Goal: Information Seeking & Learning: Compare options

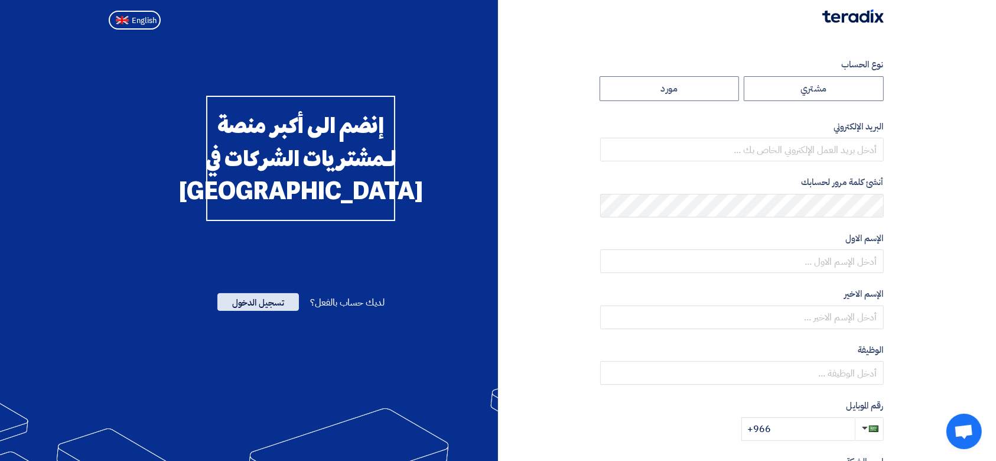
click at [271, 311] on span "تسجيل الدخول" at bounding box center [258, 302] width 82 height 18
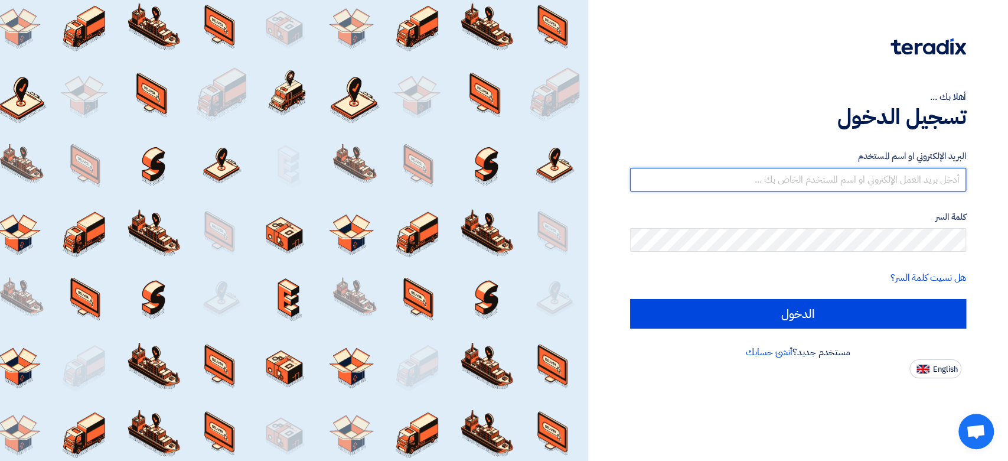
type input "[PERSON_NAME][EMAIL_ADDRESS][DOMAIN_NAME]"
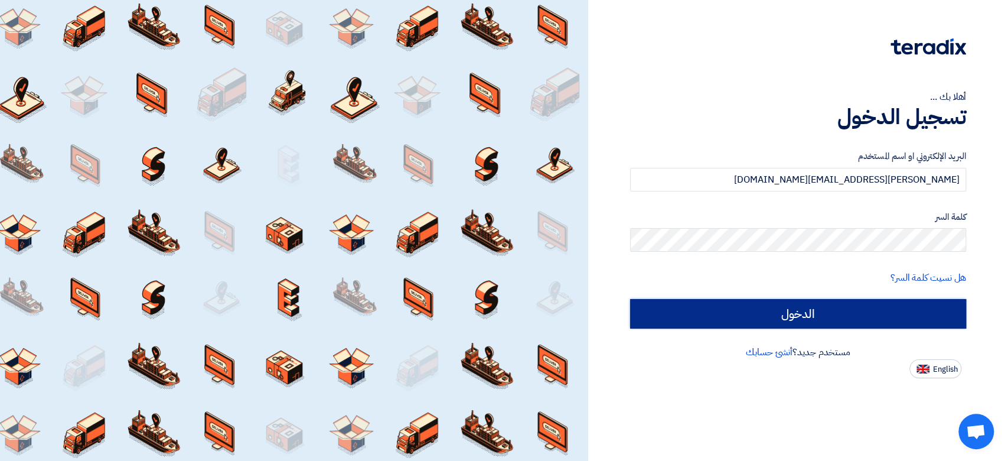
click at [834, 310] on input "الدخول" at bounding box center [798, 314] width 336 height 30
type input "Sign in"
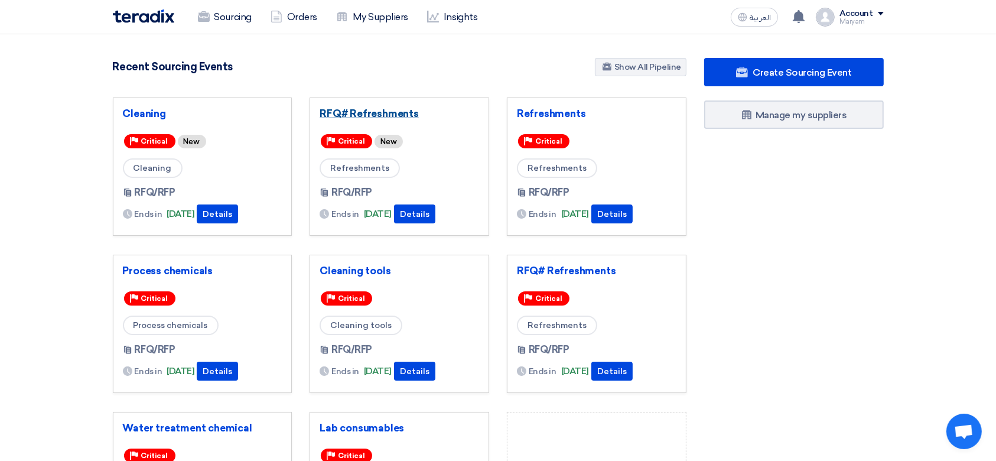
click at [373, 112] on link "RFQ# Refreshments" at bounding box center [399, 114] width 159 height 12
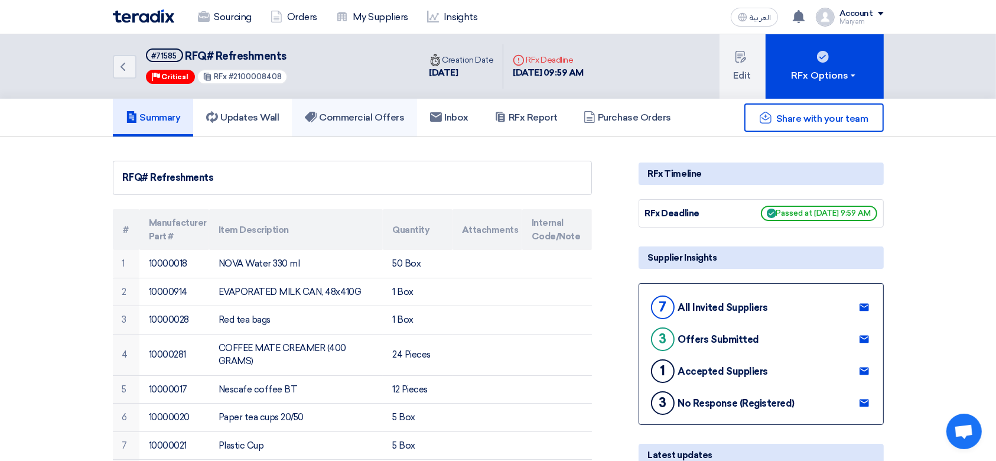
click at [353, 119] on h5 "Commercial Offers" at bounding box center [354, 118] width 99 height 12
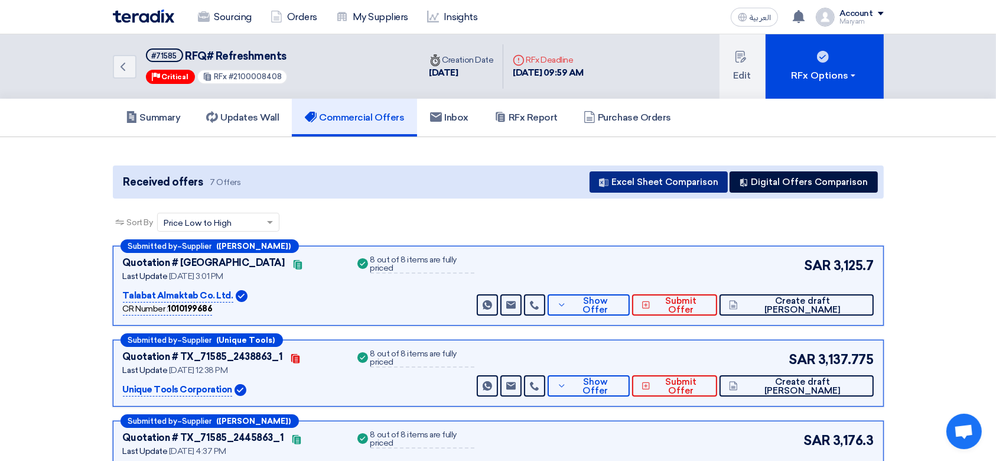
click at [630, 178] on button "Excel Sheet Comparison" at bounding box center [659, 181] width 138 height 21
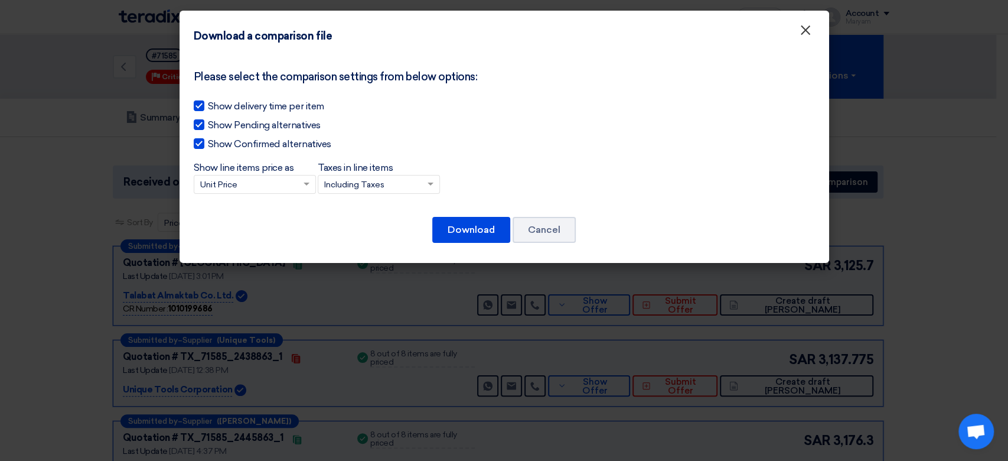
click at [807, 31] on span "×" at bounding box center [806, 33] width 12 height 24
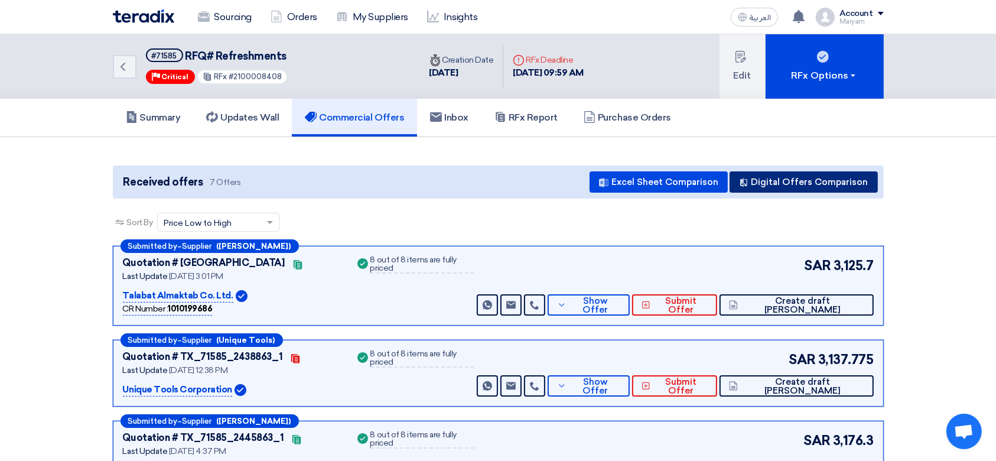
click at [842, 171] on button "Digital Offers Comparison" at bounding box center [804, 181] width 148 height 21
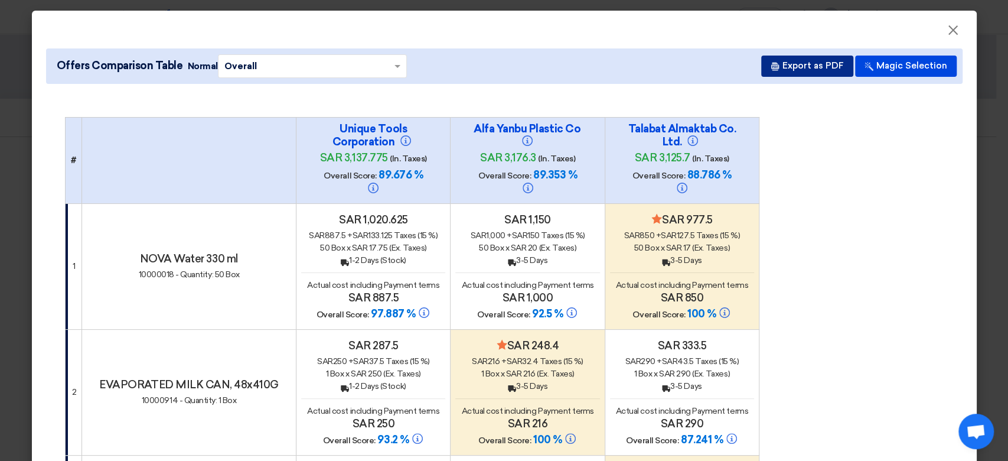
click at [813, 69] on button "Export as PDF" at bounding box center [807, 66] width 92 height 21
click at [947, 33] on span "×" at bounding box center [953, 33] width 12 height 24
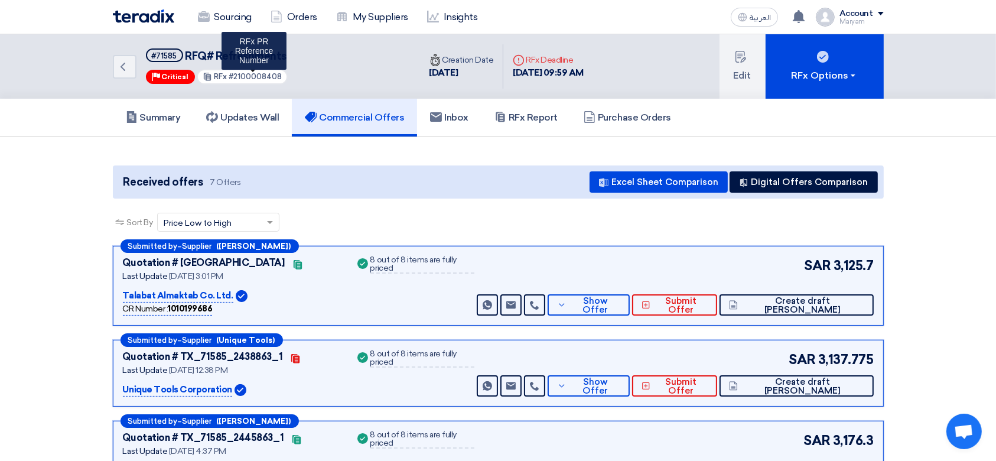
click at [240, 73] on span "#2100008408" at bounding box center [255, 76] width 53 height 9
click at [271, 77] on span "#2100008408" at bounding box center [255, 76] width 53 height 9
click at [217, 78] on div "RFx #2100008408" at bounding box center [242, 76] width 91 height 15
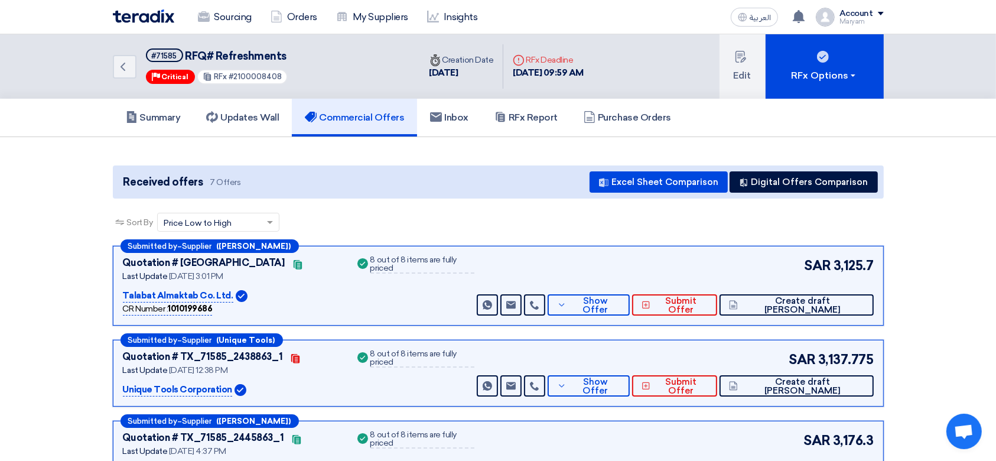
drag, startPoint x: 213, startPoint y: 75, endPoint x: 303, endPoint y: 76, distance: 90.4
click at [284, 76] on div "#71585 RFQ# Refreshments Priority Critical RFx #2100008408" at bounding box center [217, 66] width 142 height 36
copy div "RFx #2100008408"
click at [849, 270] on span "3,125.7" at bounding box center [853, 265] width 40 height 19
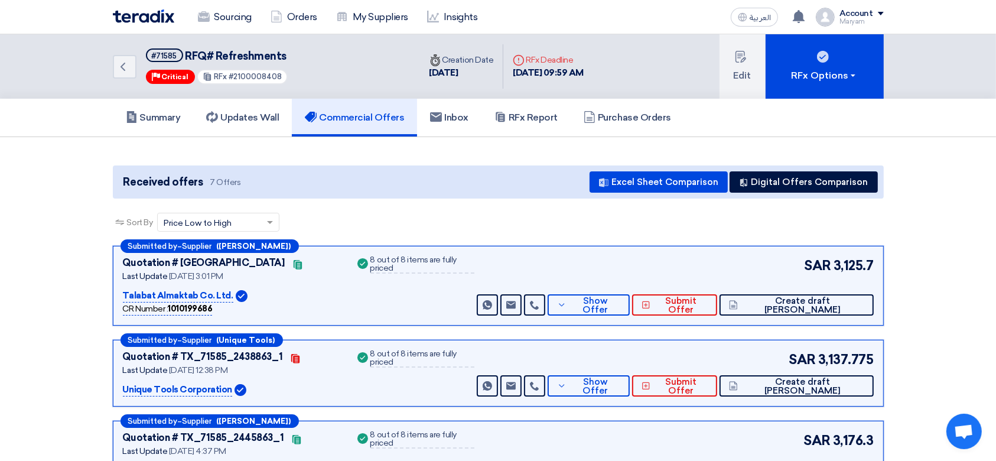
click at [849, 270] on span "3,125.7" at bounding box center [853, 265] width 40 height 19
click at [921, 284] on section "Received offers 7 Offers Excel Sheet Comparison Digital Offers Comparison Sort …" at bounding box center [498, 456] width 996 height 638
click at [813, 265] on span "SAR" at bounding box center [817, 265] width 27 height 19
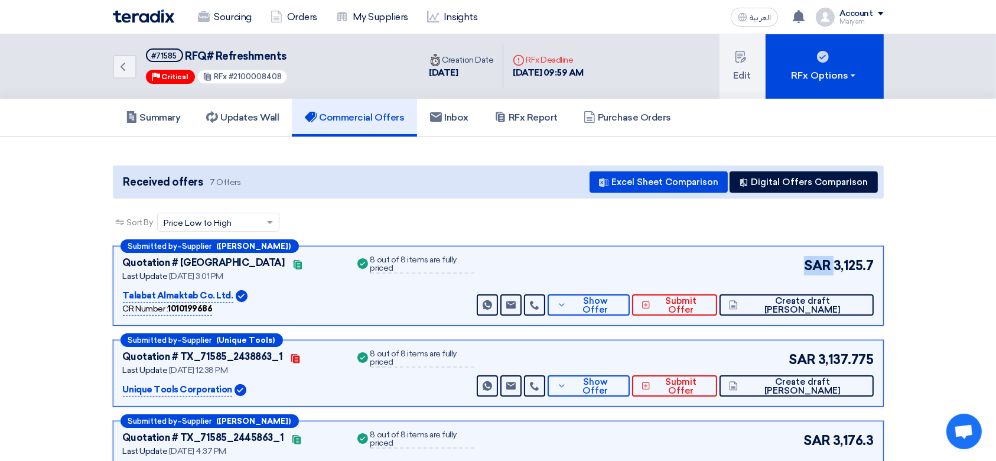
click at [813, 265] on span "SAR" at bounding box center [817, 265] width 27 height 19
click at [877, 265] on div "Submitted by – Supplier ([PERSON_NAME]) Quotation # TX_71585_2439997_1 Contacts…" at bounding box center [498, 286] width 771 height 80
drag, startPoint x: 873, startPoint y: 265, endPoint x: 714, endPoint y: 262, distance: 158.9
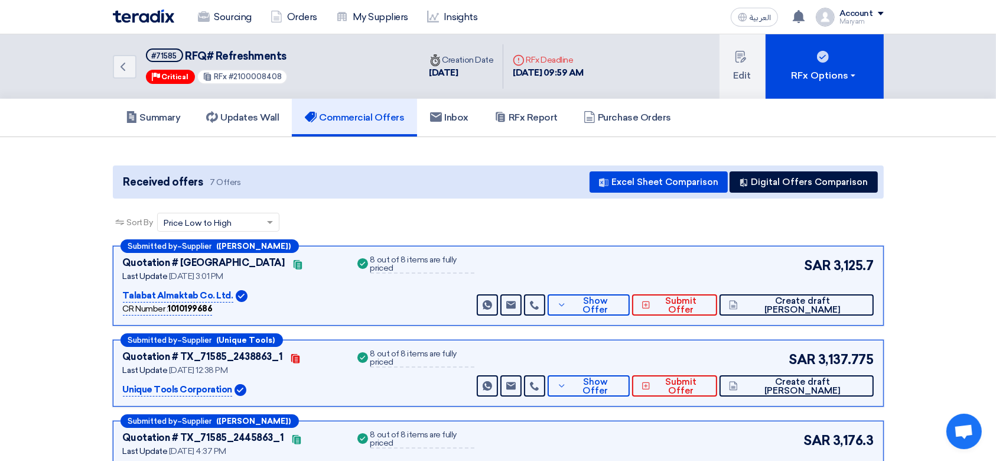
click at [714, 262] on div "SAR 3,125.7 Send Message Send Message" at bounding box center [673, 286] width 399 height 60
click at [768, 251] on div "Submitted by – Supplier ([PERSON_NAME]) Quotation # TX_71585_2439997_1 Contacts…" at bounding box center [498, 286] width 771 height 80
click at [803, 263] on div "SAR 3,125.7" at bounding box center [837, 265] width 71 height 19
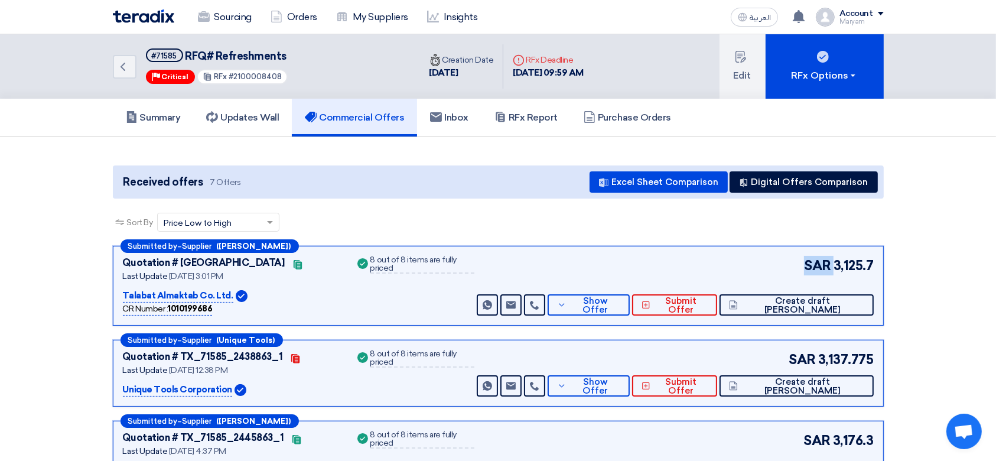
click at [803, 263] on div "SAR 3,125.7" at bounding box center [837, 265] width 71 height 19
click at [839, 265] on span "3,125.7" at bounding box center [853, 265] width 40 height 19
drag, startPoint x: 872, startPoint y: 268, endPoint x: 757, endPoint y: 260, distance: 116.0
click at [766, 260] on div "SAR 3,125.7 Send Message Send Message" at bounding box center [673, 286] width 399 height 60
click at [757, 260] on div "SAR 3,125.7 Send Message Send Message" at bounding box center [673, 286] width 399 height 60
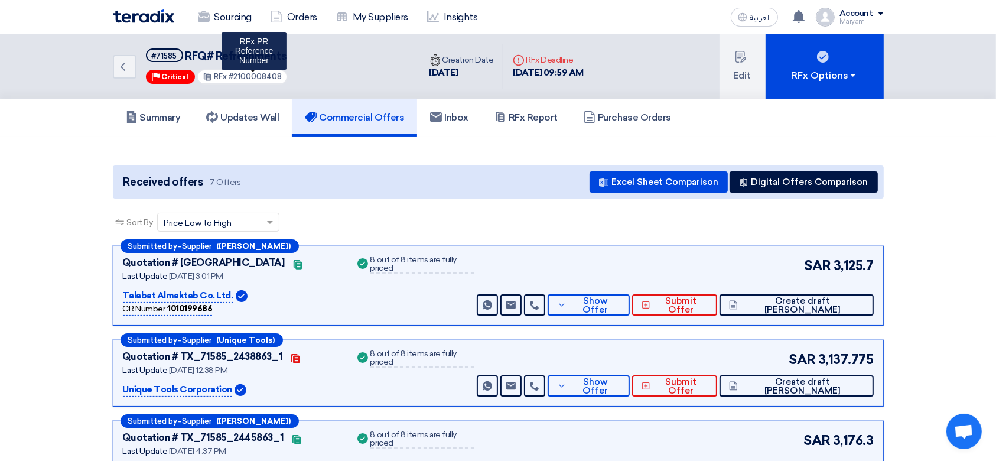
click at [248, 76] on span "#2100008408" at bounding box center [255, 76] width 53 height 9
copy span "2100008408"
click at [245, 69] on div "RFx #2100008408" at bounding box center [242, 76] width 91 height 15
click at [246, 73] on span "#2100008408" at bounding box center [255, 76] width 53 height 9
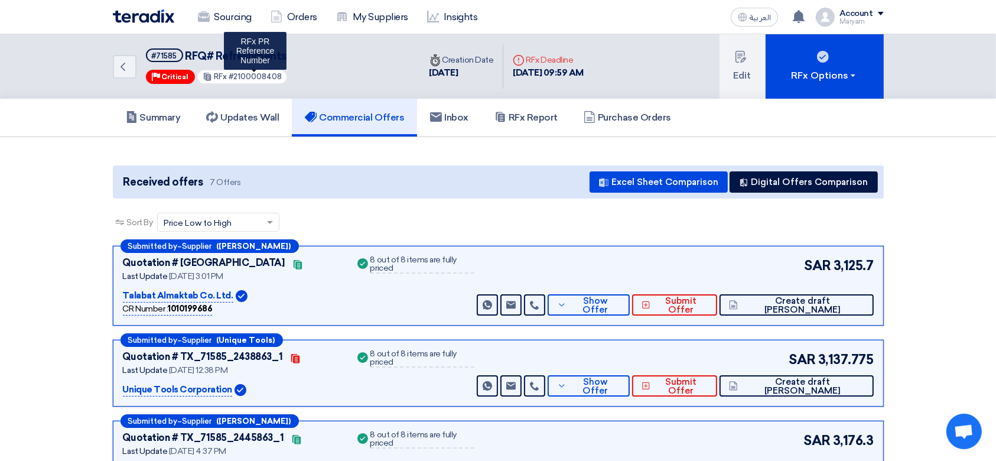
click at [246, 73] on span "#2100008408" at bounding box center [255, 76] width 53 height 9
copy span "2100008408"
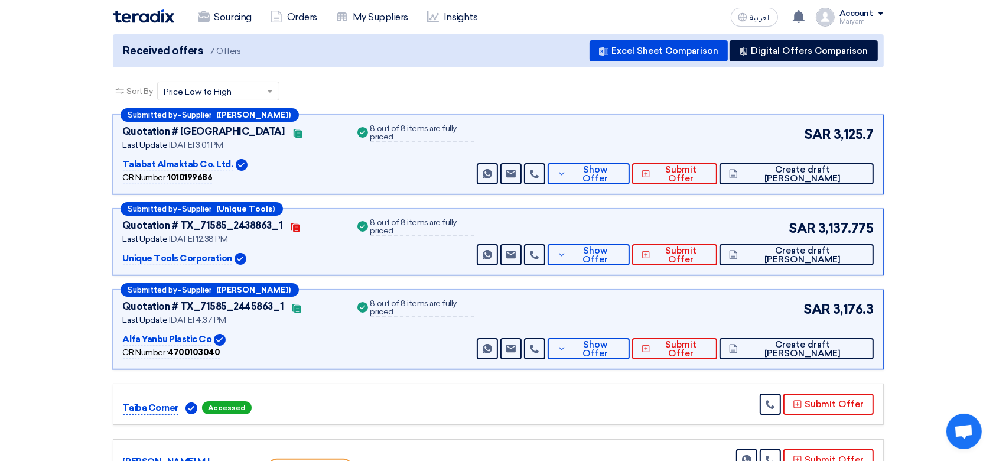
scroll to position [157, 0]
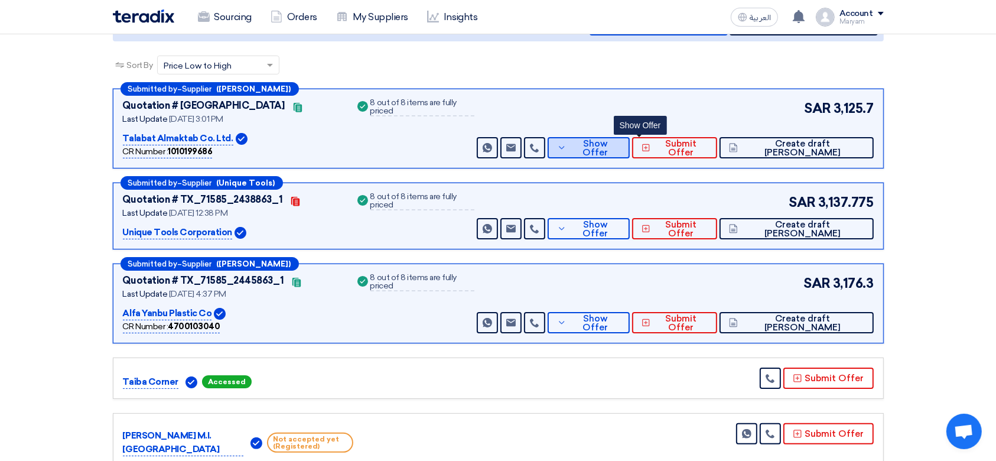
click at [630, 137] on button "Show Offer" at bounding box center [589, 147] width 82 height 21
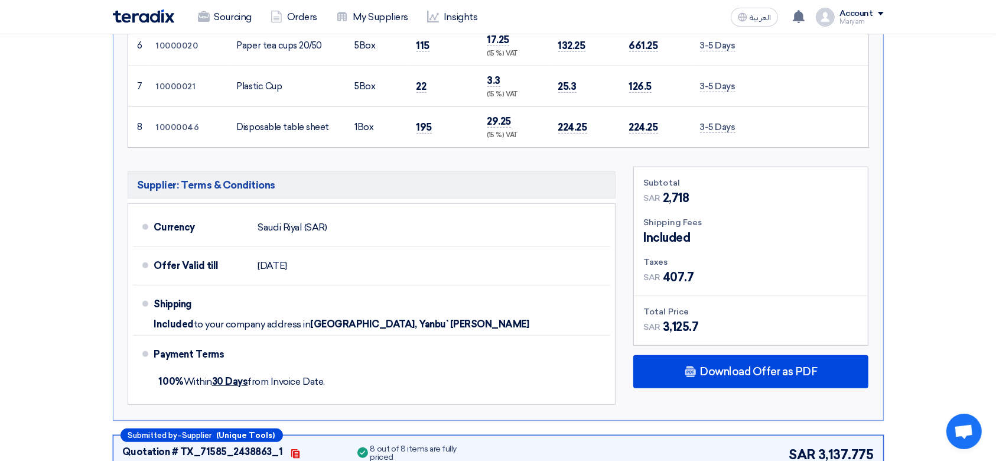
scroll to position [630, 0]
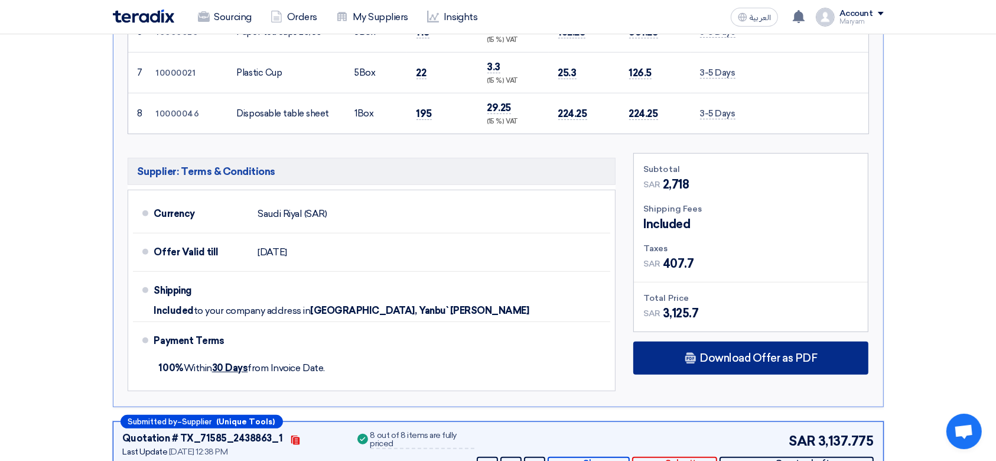
click at [755, 358] on span "Download Offer as PDF" at bounding box center [758, 358] width 118 height 11
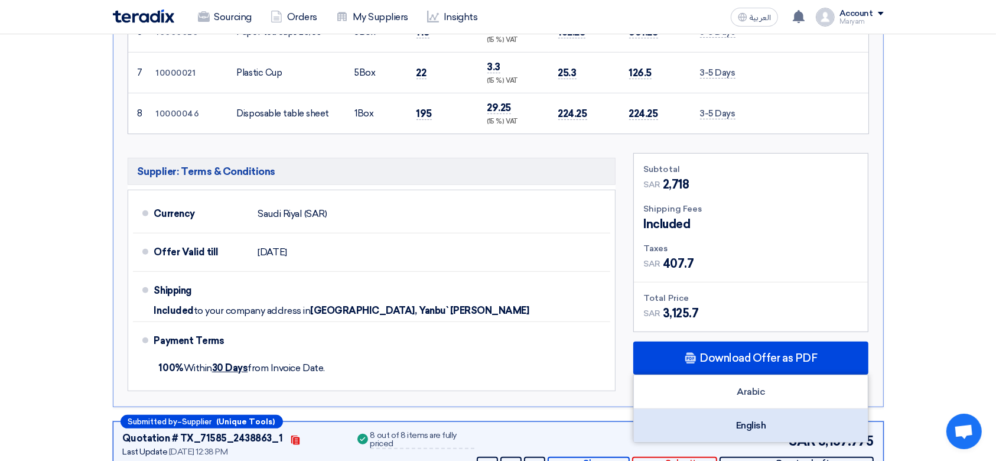
click at [728, 423] on div "English" at bounding box center [751, 425] width 234 height 33
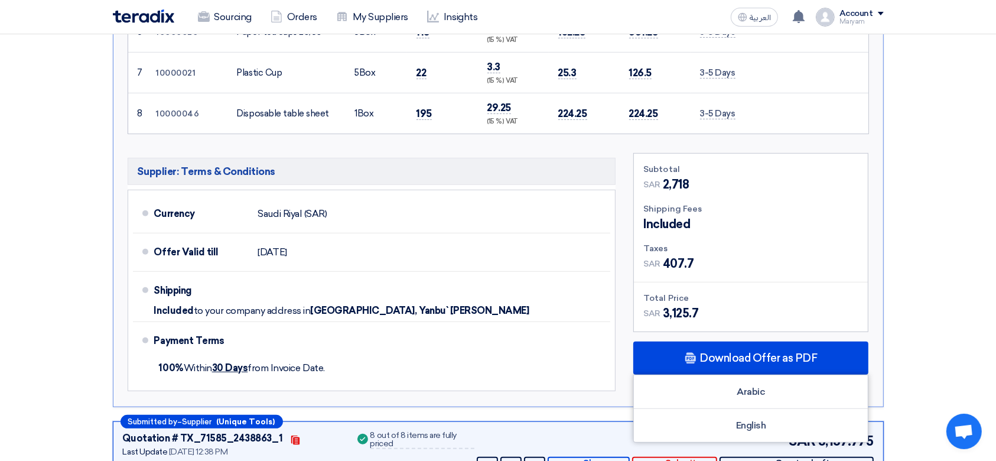
click at [978, 311] on section "Received offers 7 Offers Excel Sheet Comparison Digital Offers Comparison Sort …" at bounding box center [498, 181] width 996 height 1349
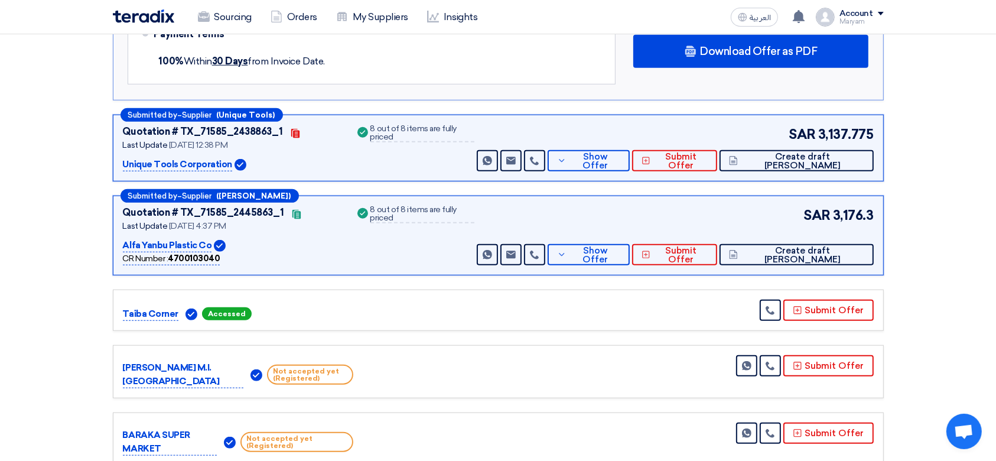
scroll to position [945, 0]
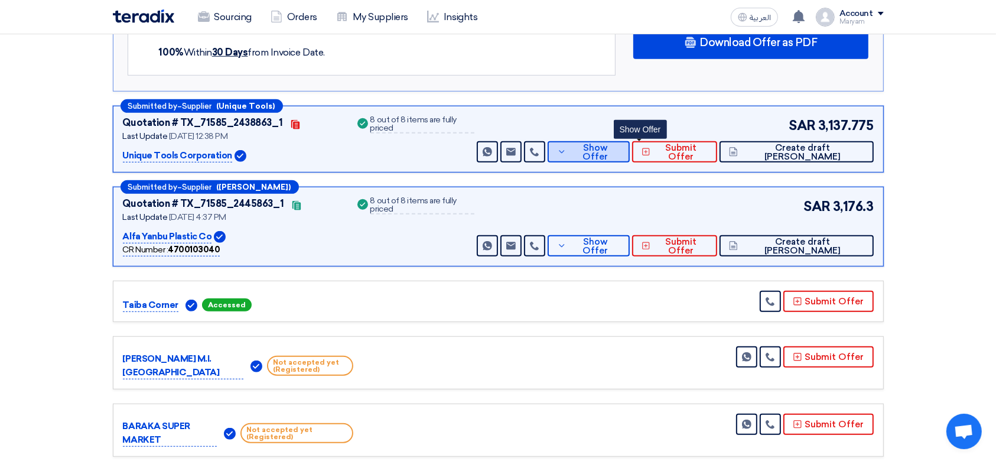
click at [614, 141] on button "Show Offer" at bounding box center [589, 151] width 82 height 21
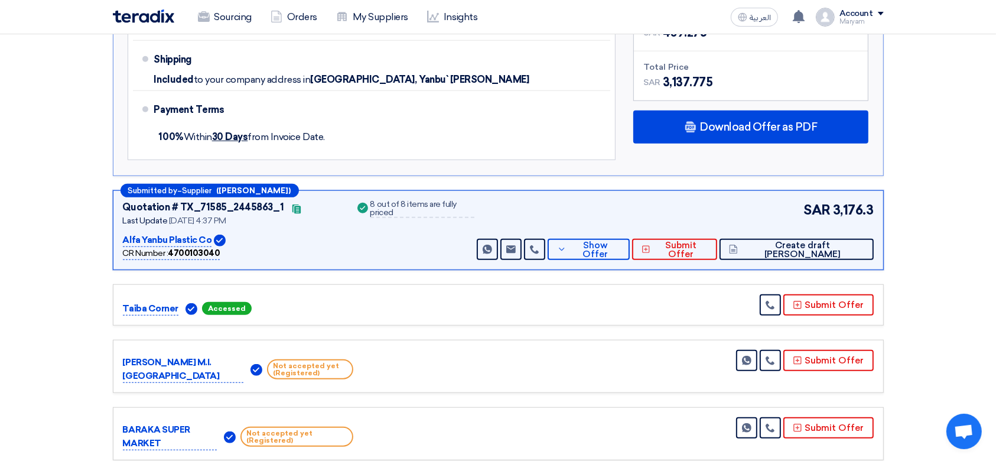
scroll to position [1024, 0]
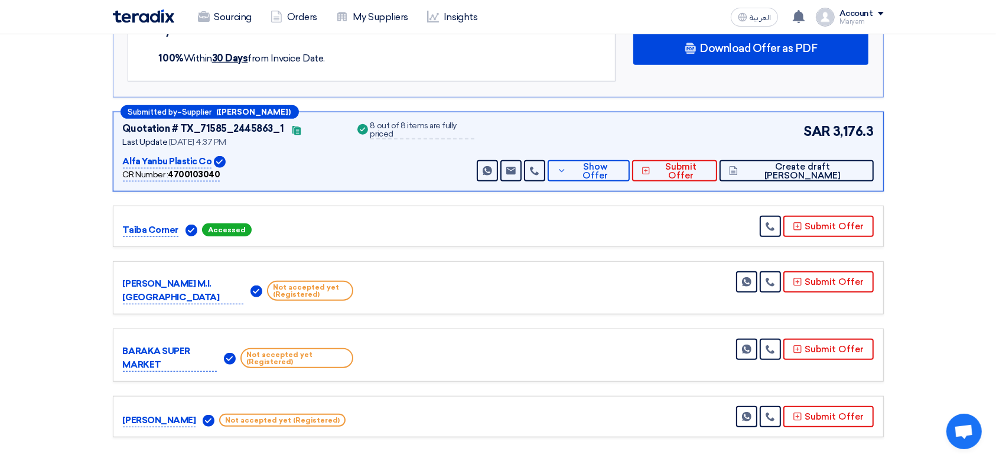
click at [731, 32] on div "Sourcing Orders My Suppliers Insights العربية ع You have a new offer for 'Clean…" at bounding box center [498, 17] width 789 height 34
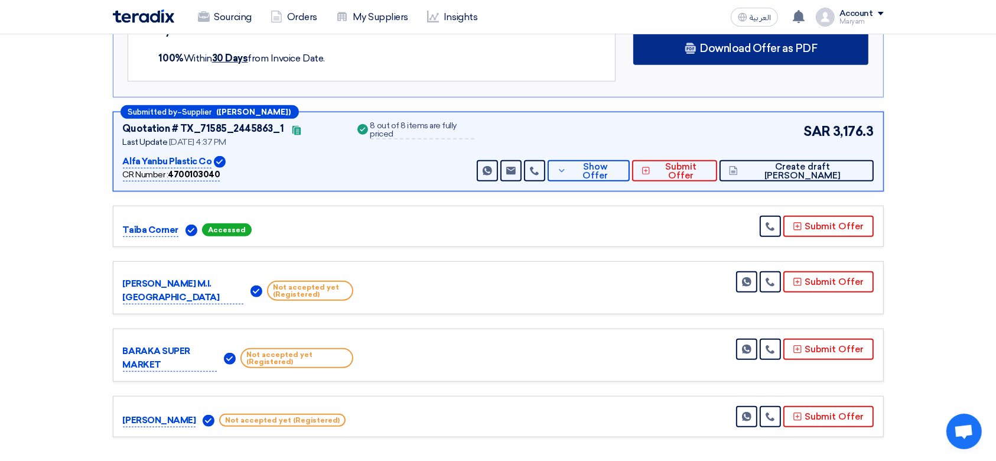
click at [729, 43] on span "Download Offer as PDF" at bounding box center [758, 48] width 118 height 11
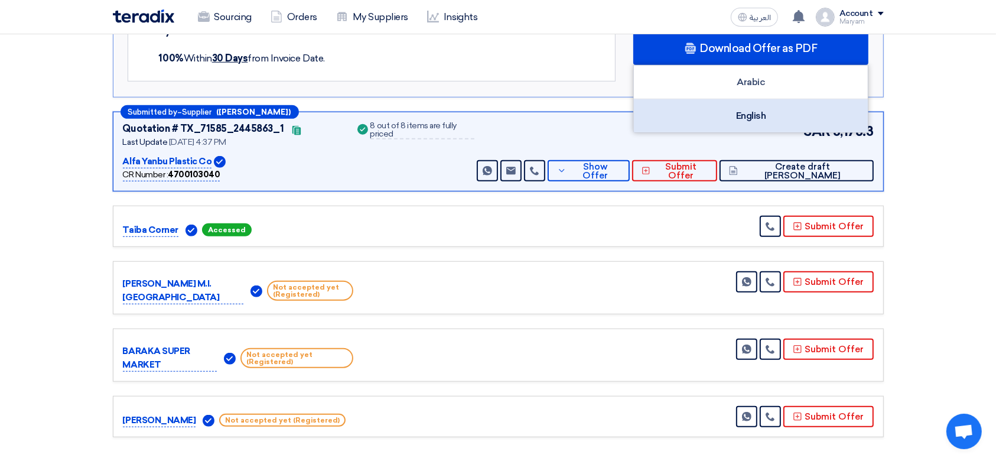
click at [745, 113] on div "English" at bounding box center [751, 115] width 234 height 33
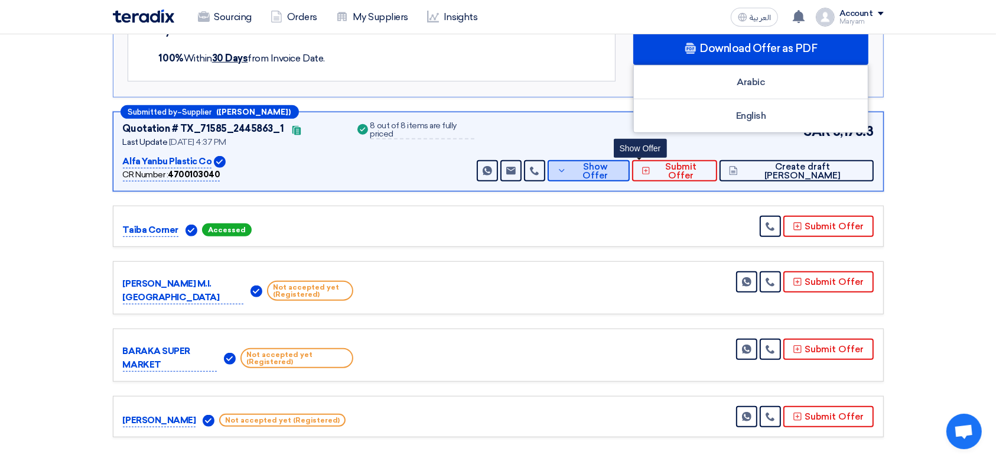
click at [611, 162] on button "Show Offer" at bounding box center [589, 170] width 82 height 21
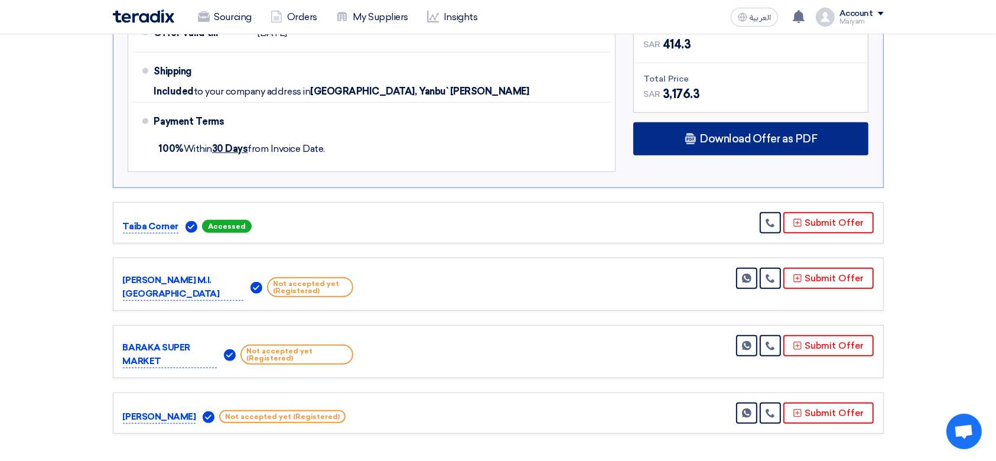
click at [729, 137] on span "Download Offer as PDF" at bounding box center [758, 138] width 118 height 11
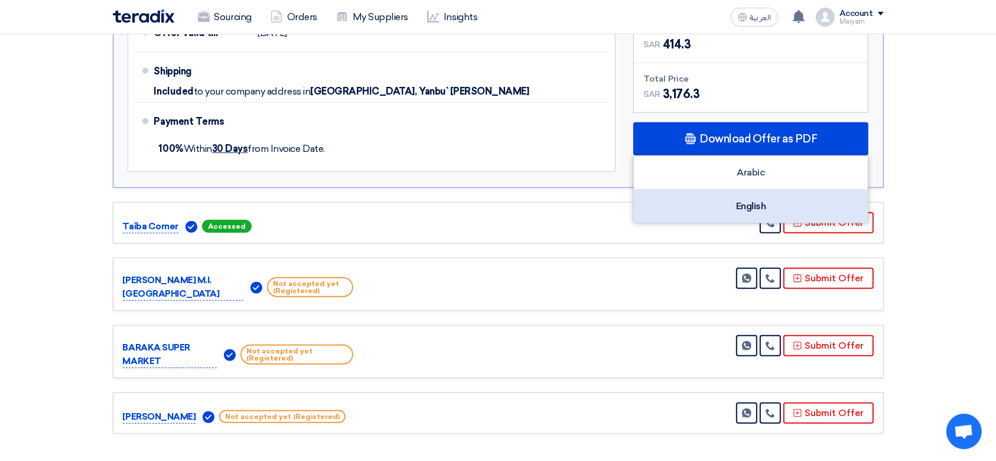
click at [721, 197] on div "English" at bounding box center [751, 206] width 234 height 33
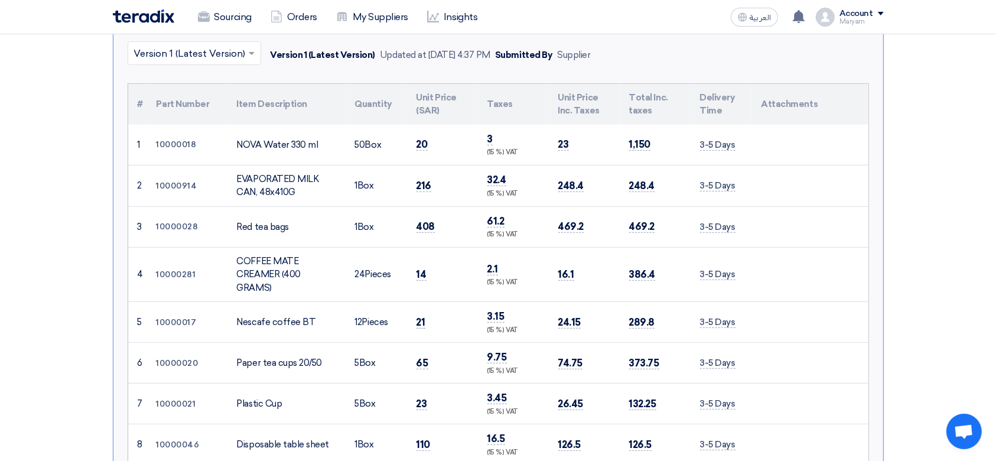
scroll to position [315, 0]
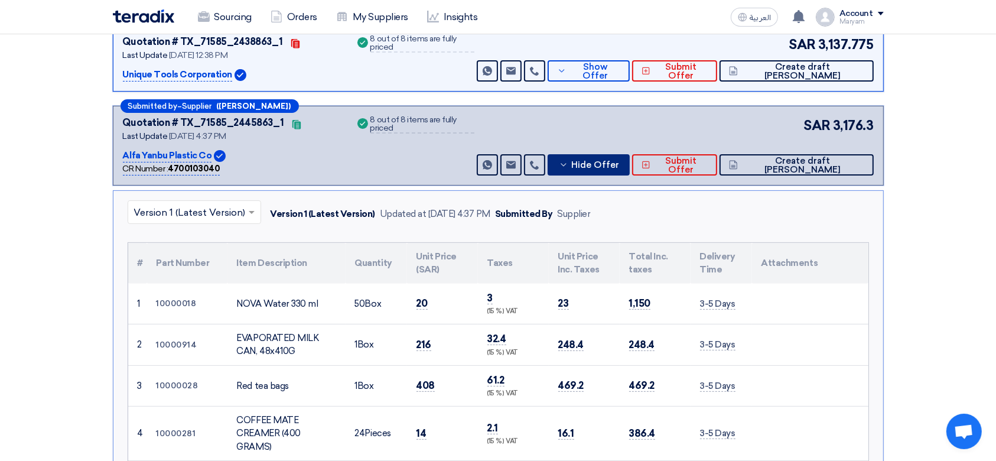
click at [605, 161] on button "Hide Offer" at bounding box center [589, 164] width 82 height 21
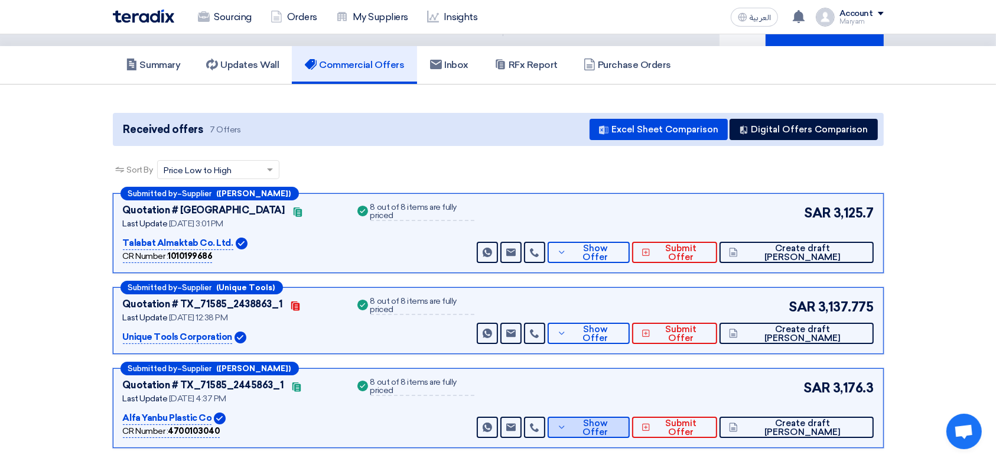
scroll to position [0, 0]
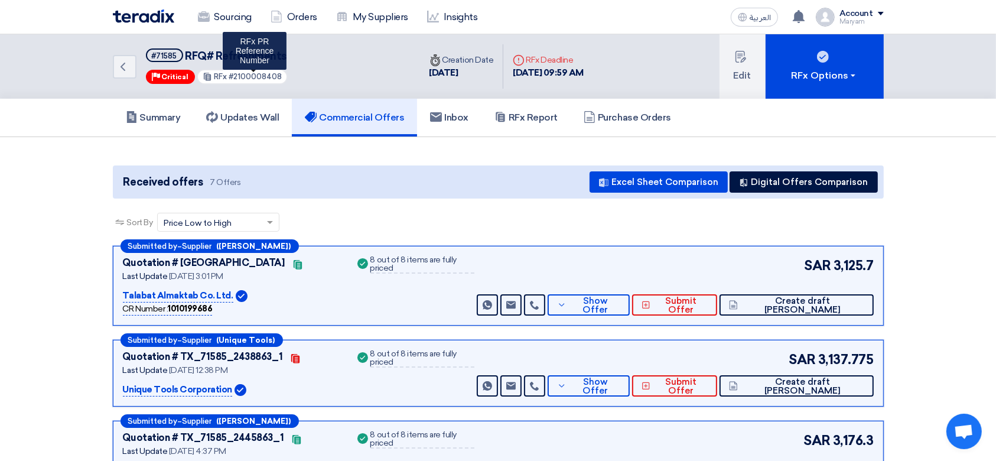
click at [254, 79] on span "#2100008408" at bounding box center [255, 76] width 53 height 9
copy span "2100008408"
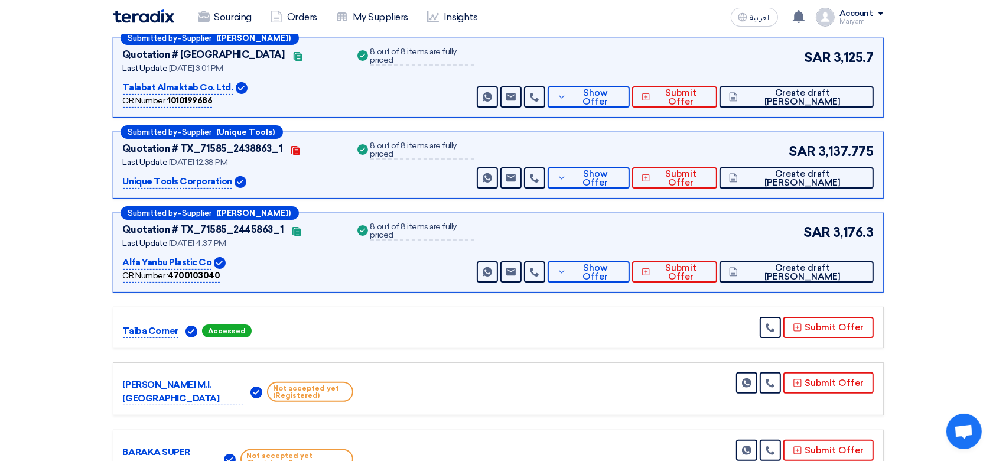
scroll to position [236, 0]
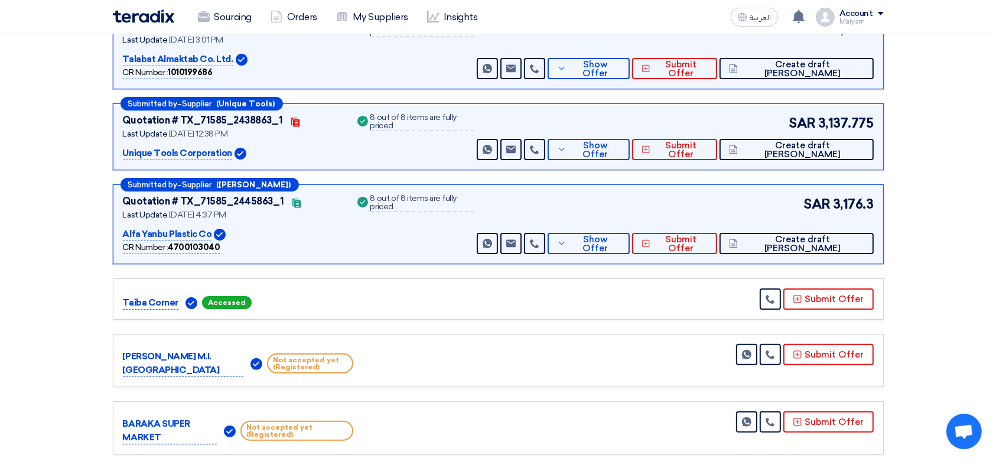
click at [413, 246] on div "Success 8 out of 8 items are fully priced" at bounding box center [415, 224] width 120 height 60
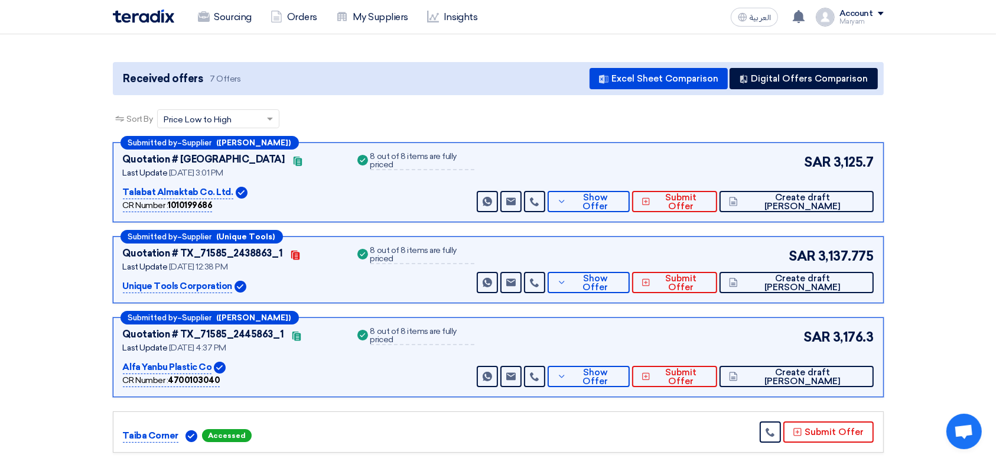
scroll to position [79, 0]
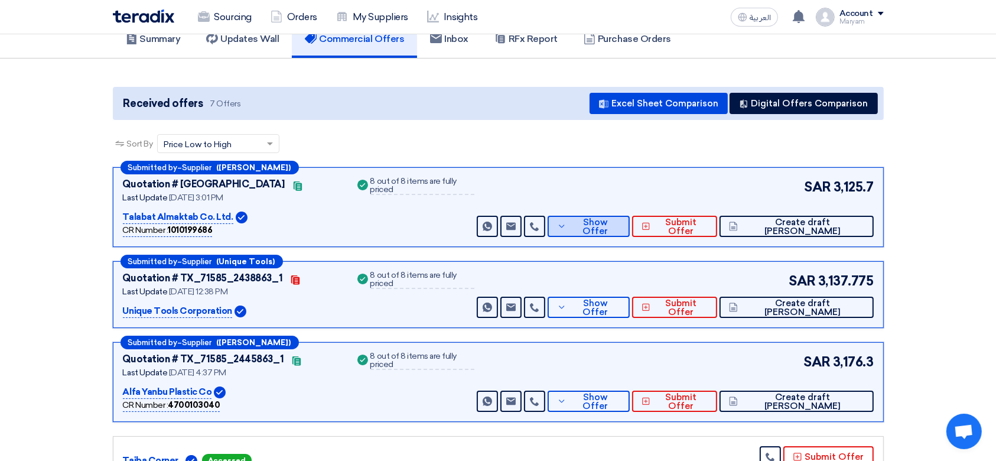
click at [620, 219] on span "Show Offer" at bounding box center [594, 227] width 51 height 18
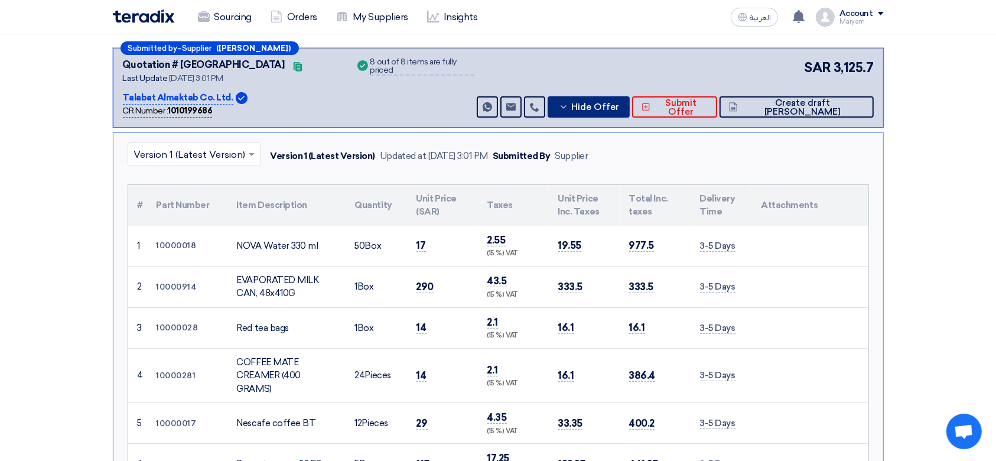
scroll to position [315, 0]
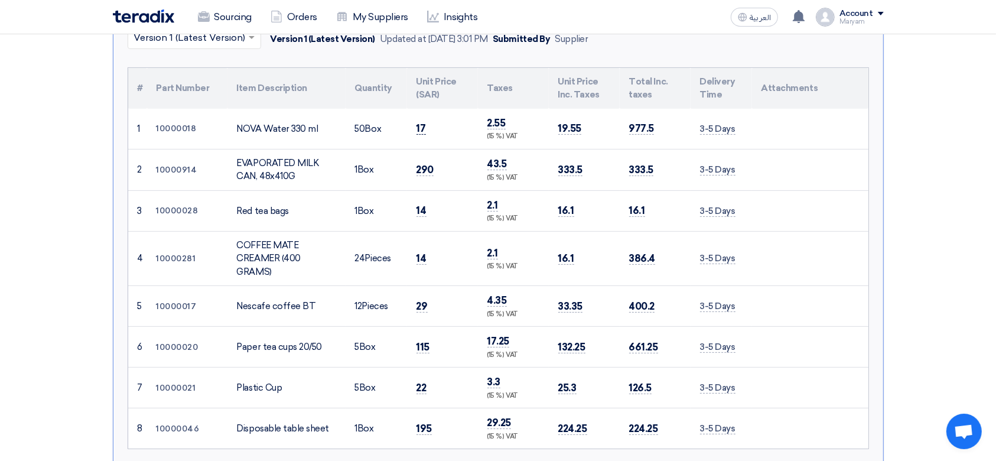
click at [420, 126] on span "17" at bounding box center [420, 128] width 9 height 12
copy span "17"
click at [422, 168] on span "290" at bounding box center [425, 170] width 18 height 12
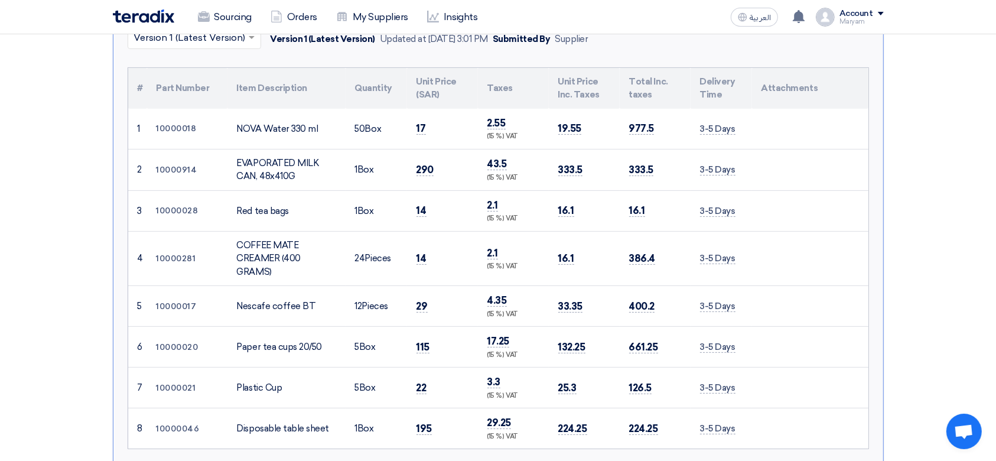
click at [270, 161] on div "EVAPORATED MILK CAN, 48x410G" at bounding box center [286, 170] width 99 height 27
click at [299, 157] on div "EVAPORATED MILK CAN, 48x410G" at bounding box center [286, 170] width 99 height 27
drag, startPoint x: 317, startPoint y: 158, endPoint x: 223, endPoint y: 159, distance: 93.3
click at [223, 159] on tr "2 10000914 EVAPORATED MILK CAN, 48x410G 1" at bounding box center [498, 169] width 740 height 41
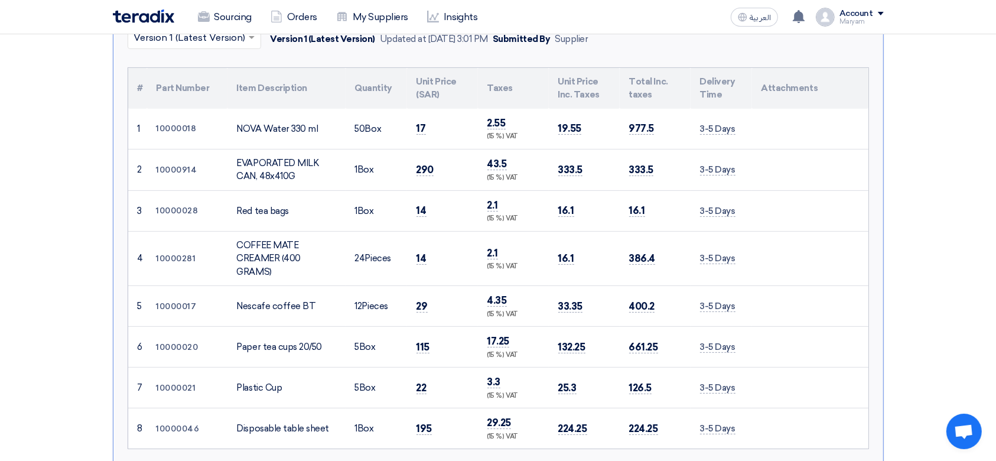
click at [255, 172] on div "EVAPORATED MILK CAN, 48x410G" at bounding box center [286, 170] width 99 height 27
drag, startPoint x: 292, startPoint y: 177, endPoint x: 224, endPoint y: 146, distance: 75.3
click at [224, 146] on tbody "1 10000018 NOVA Water 330 ml 50 2 1 3" at bounding box center [498, 279] width 740 height 340
click at [229, 152] on td "EVAPORATED MILK CAN, 48x410G" at bounding box center [286, 169] width 118 height 41
drag, startPoint x: 236, startPoint y: 159, endPoint x: 311, endPoint y: 171, distance: 75.9
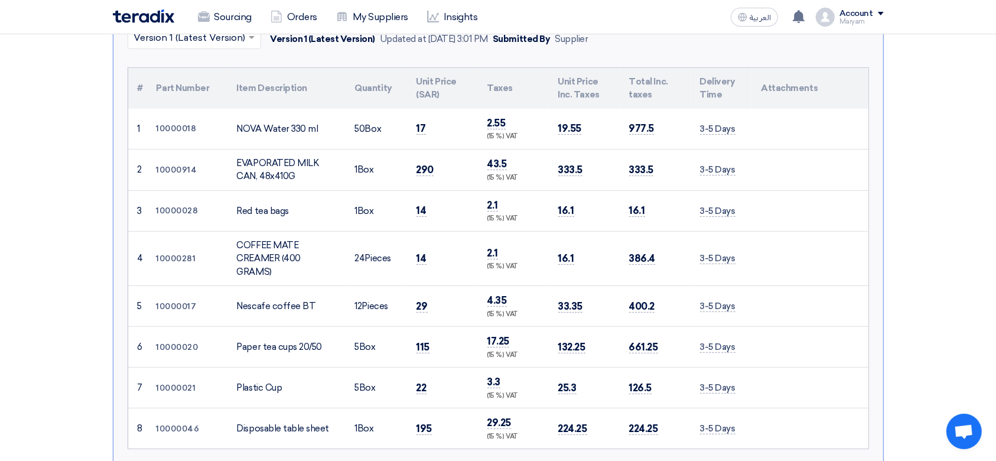
click at [311, 171] on div "EVAPORATED MILK CAN, 48x410G" at bounding box center [286, 170] width 99 height 27
copy div "EVAPORATED MILK CAN, 48x410G"
click at [422, 164] on span "290" at bounding box center [425, 170] width 18 height 12
copy span "290"
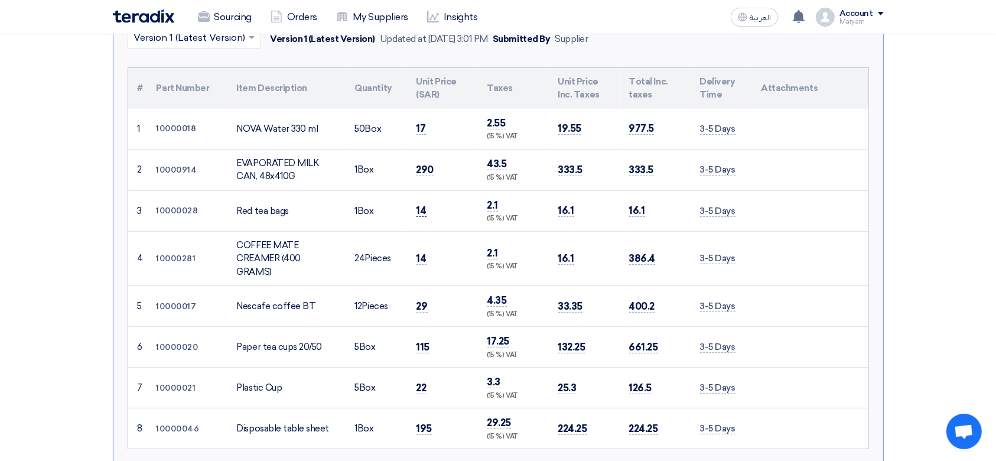
click at [419, 207] on span "14" at bounding box center [421, 210] width 10 height 12
copy span "14"
click at [421, 255] on span "14" at bounding box center [421, 258] width 10 height 12
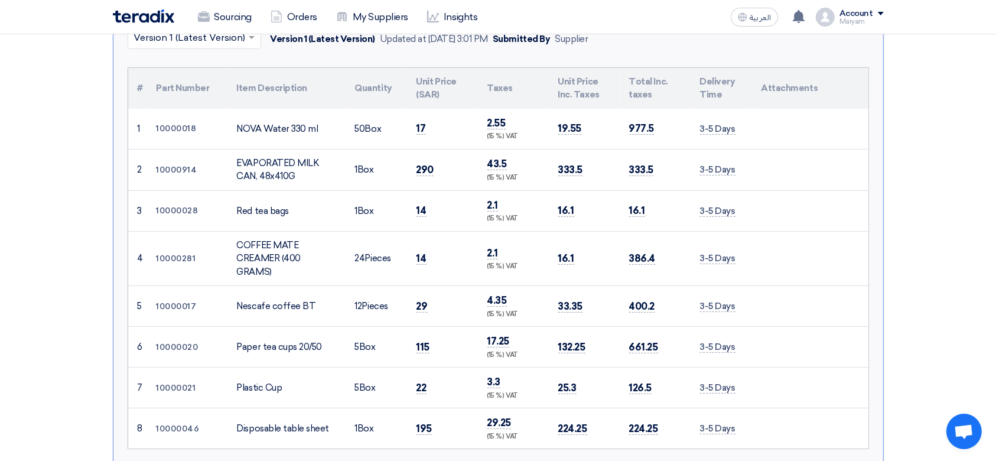
copy span "14"
click at [416, 300] on span "29" at bounding box center [421, 306] width 11 height 12
copy span "29"
click at [422, 342] on span "115" at bounding box center [423, 347] width 14 height 12
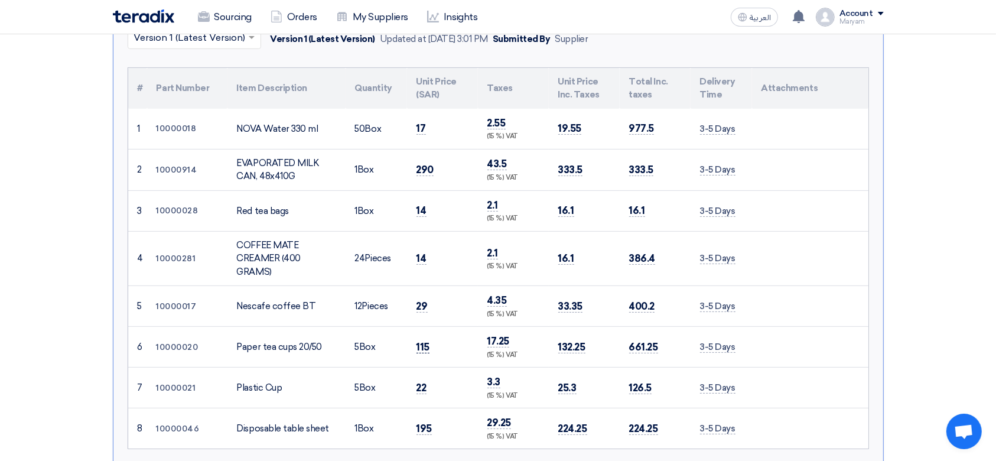
click at [422, 342] on span "115" at bounding box center [423, 347] width 14 height 12
click at [417, 345] on span "115" at bounding box center [423, 347] width 14 height 12
click at [421, 382] on span "22" at bounding box center [421, 388] width 10 height 12
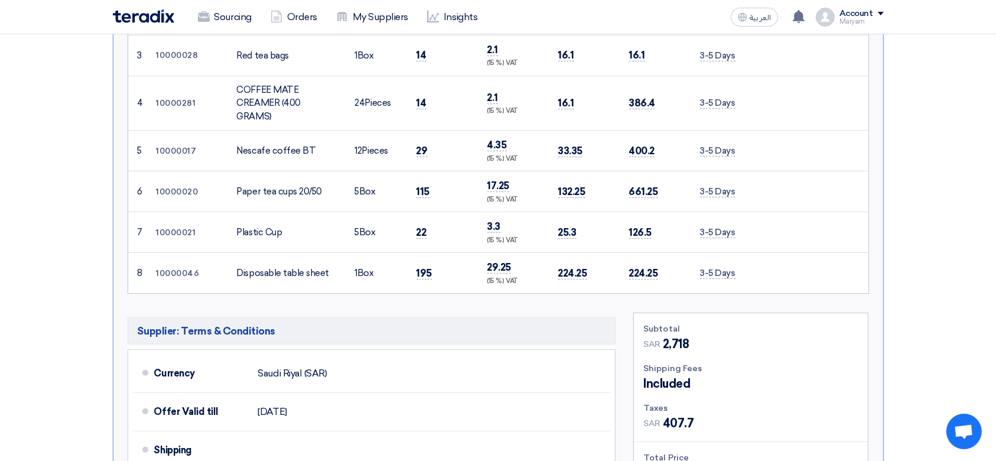
scroll to position [628, 0]
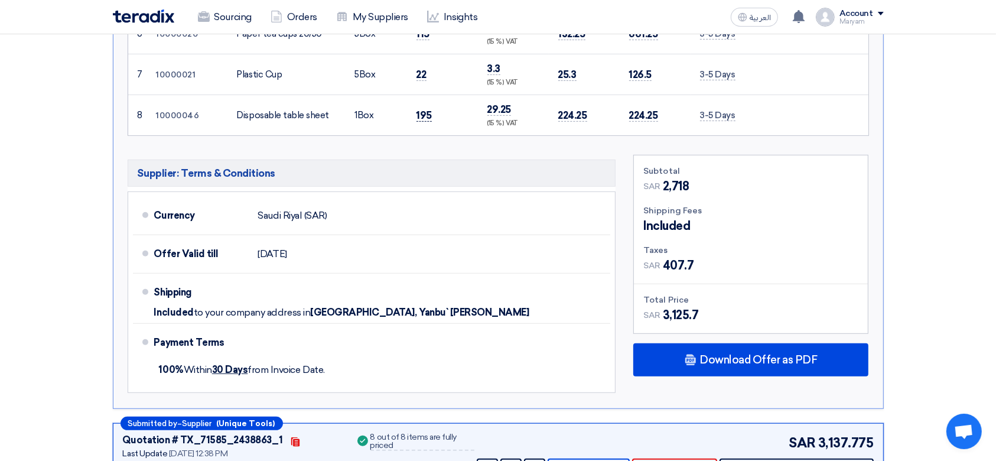
click at [422, 109] on span "195" at bounding box center [424, 115] width 16 height 12
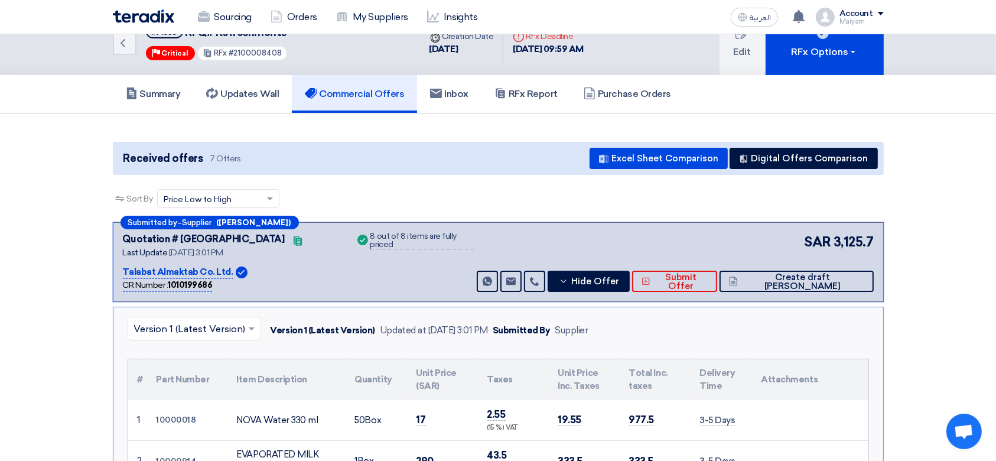
scroll to position [0, 0]
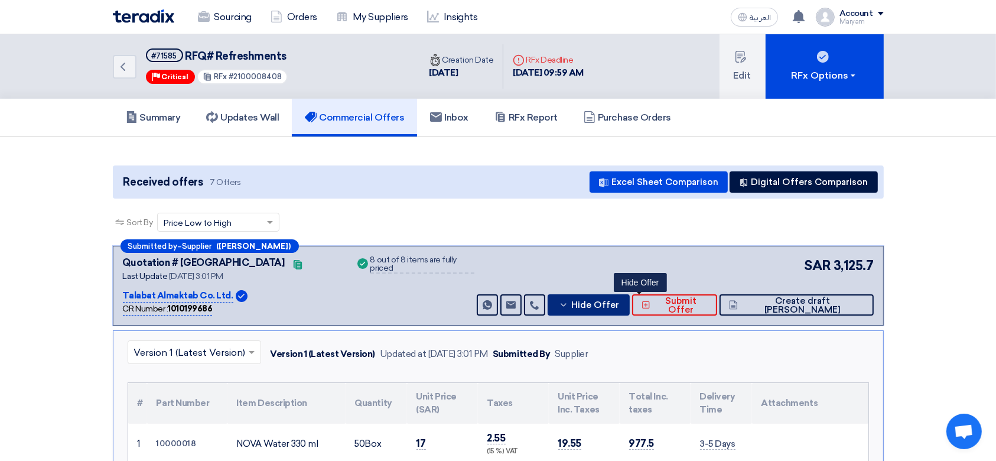
click at [619, 302] on span "Hide Offer" at bounding box center [595, 305] width 48 height 9
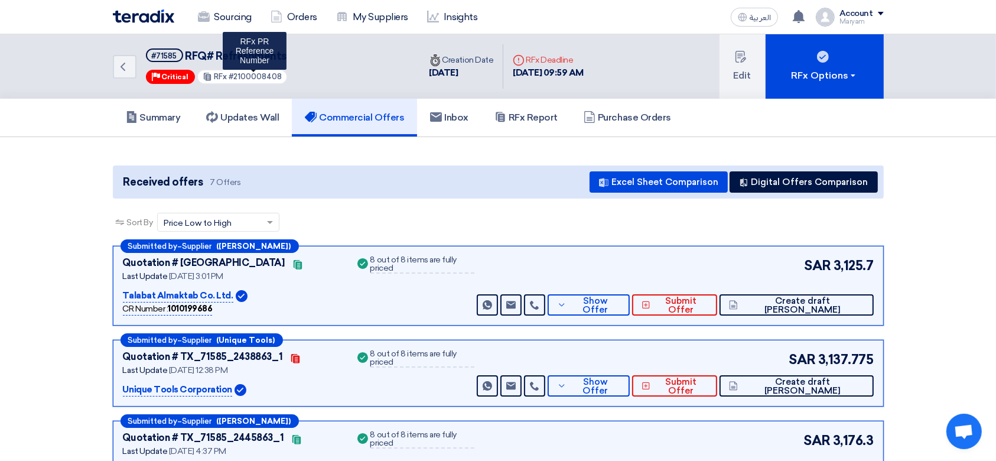
click at [262, 73] on span "#2100008408" at bounding box center [255, 76] width 53 height 9
